Goal: Task Accomplishment & Management: Use online tool/utility

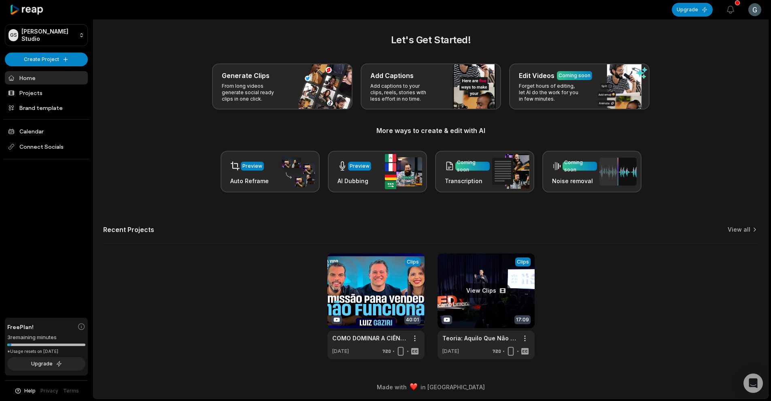
scroll to position [2, 0]
click at [476, 336] on link "Teoria: Aquilo Que Não Funciona na Prática? | Luiz Gaziri | TEDxUnicamp Limeira" at bounding box center [479, 338] width 74 height 8
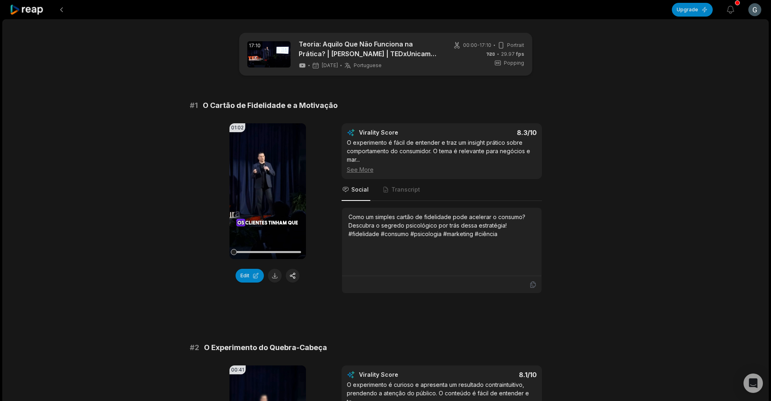
scroll to position [615, 0]
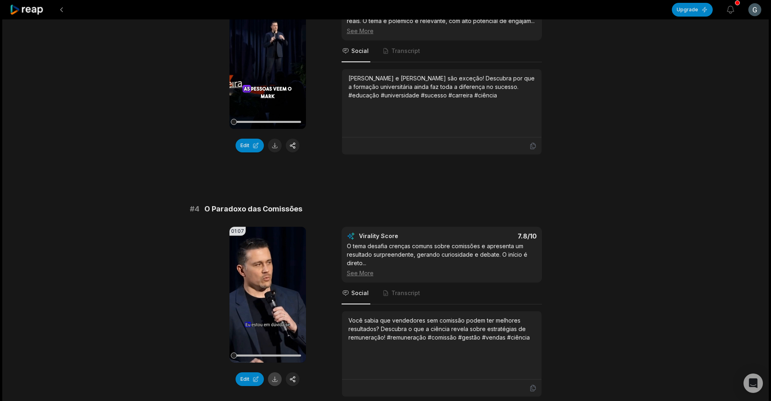
click at [276, 373] on button at bounding box center [275, 380] width 14 height 14
click at [253, 373] on button "Edit" at bounding box center [250, 380] width 28 height 14
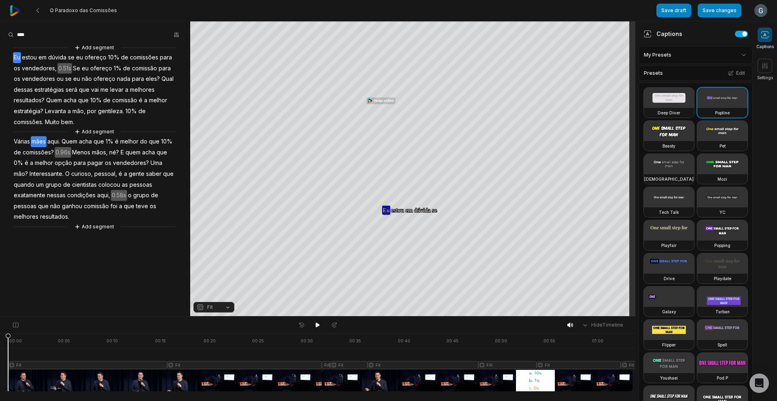
click at [40, 142] on span "mães" at bounding box center [39, 141] width 16 height 11
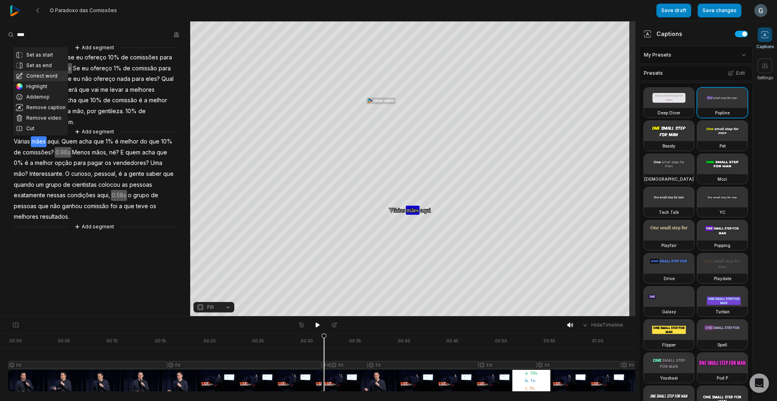
click at [41, 77] on button "Correct word" at bounding box center [40, 76] width 55 height 11
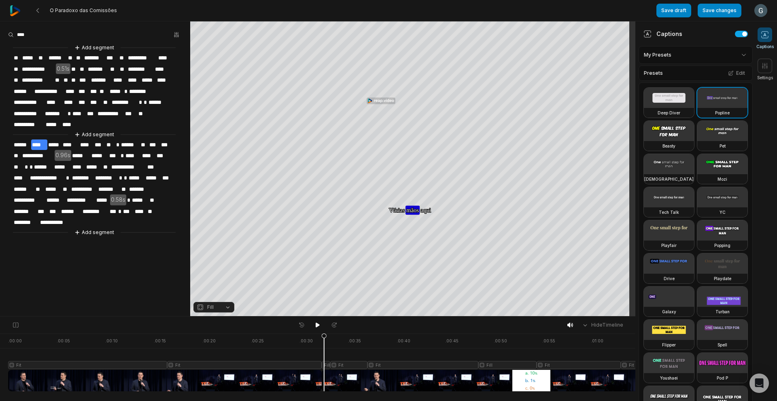
click at [100, 266] on aside "**********" at bounding box center [95, 168] width 190 height 295
click at [720, 12] on button "Save changes" at bounding box center [720, 11] width 44 height 14
